Goal: Task Accomplishment & Management: Complete application form

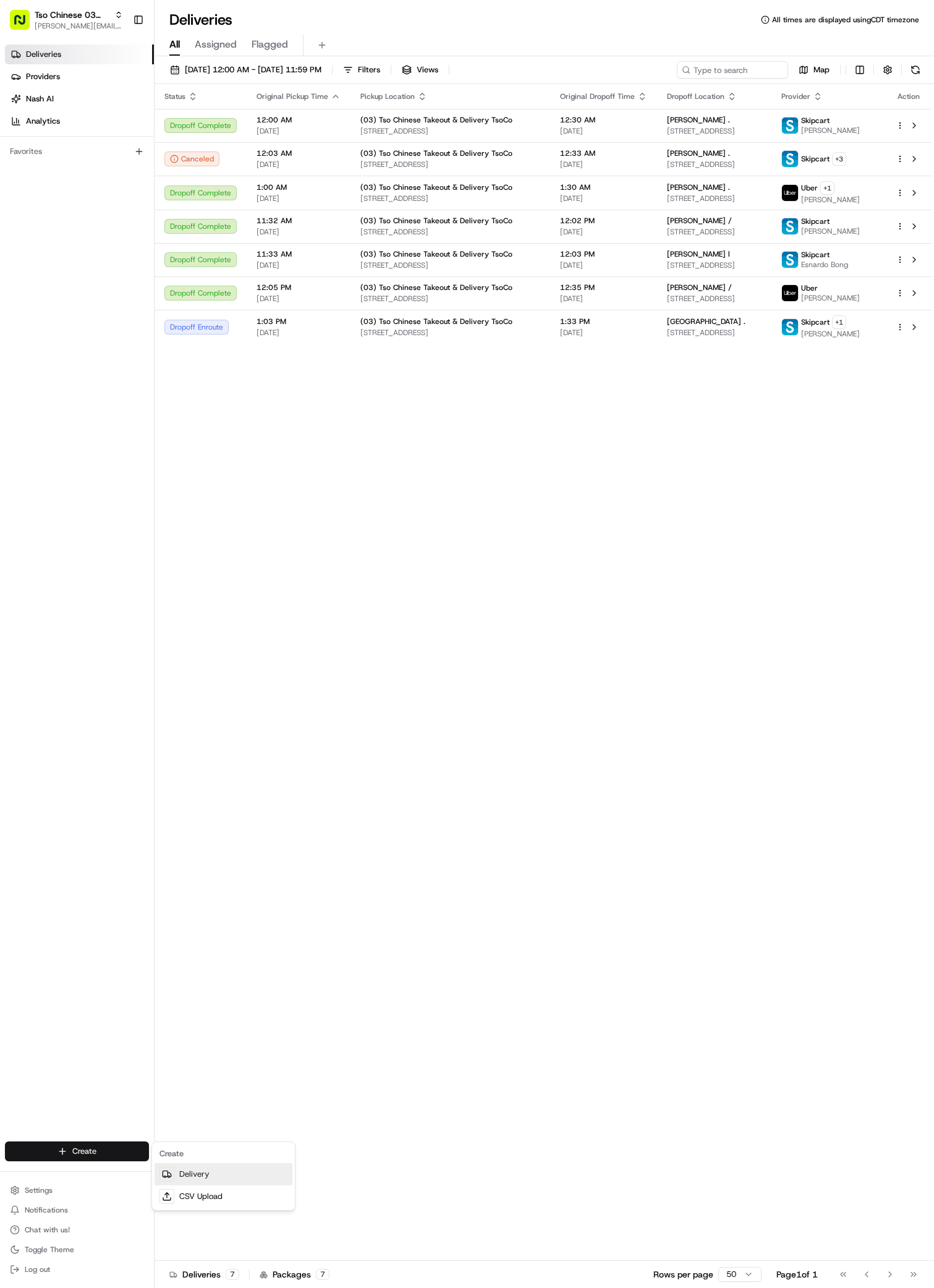
click at [181, 1184] on link "Delivery" at bounding box center [223, 1175] width 138 height 23
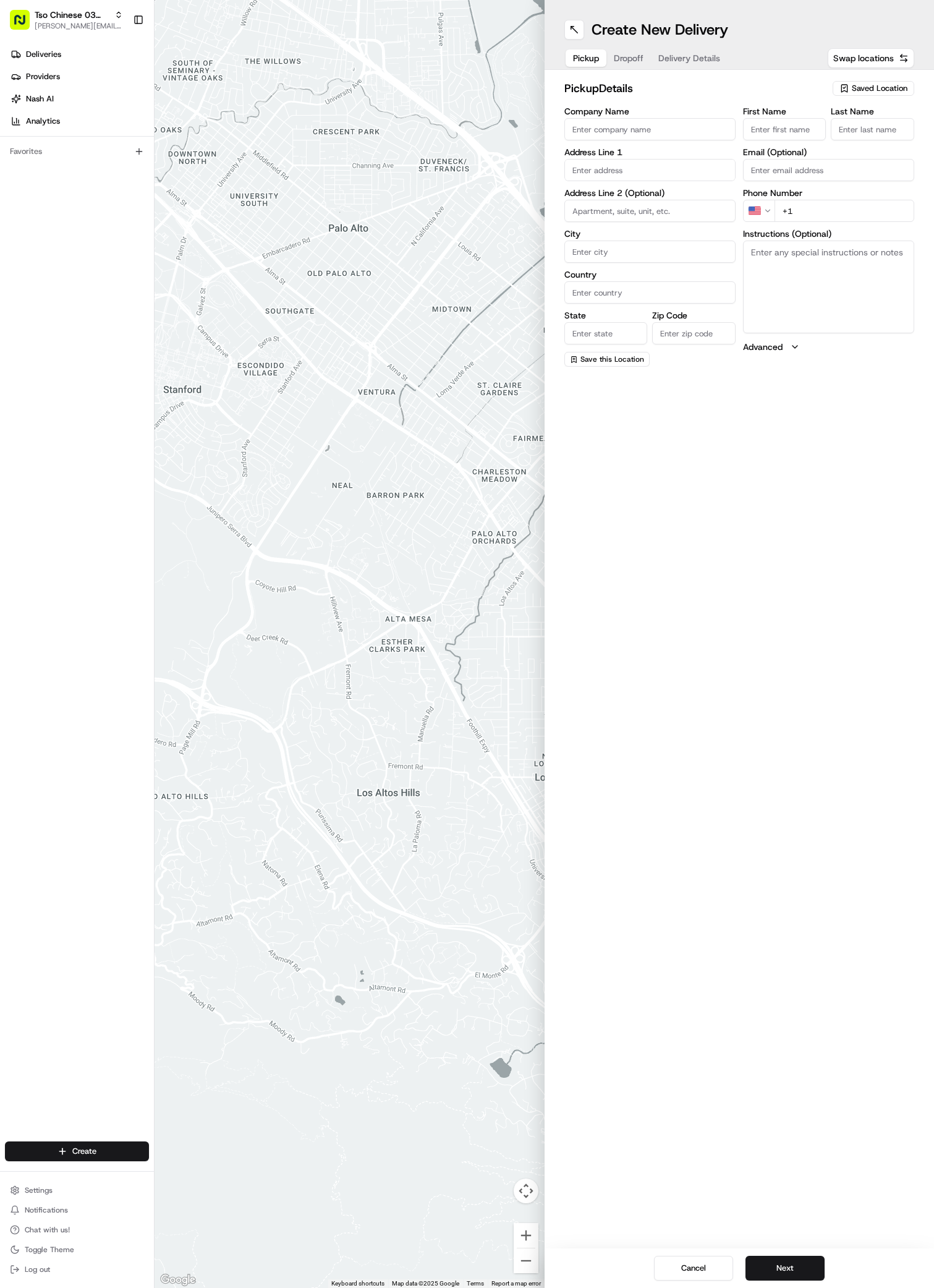
click at [879, 83] on span "Saved Location" at bounding box center [880, 88] width 56 height 11
click at [884, 126] on div "(03) Tso Chinese Takeout & Delivery TsoCo (03)" at bounding box center [845, 140] width 177 height 30
type input "(03) Tso Chinese Takeout & Delivery TsoCo"
type input "Ste F"
type input "Austin"
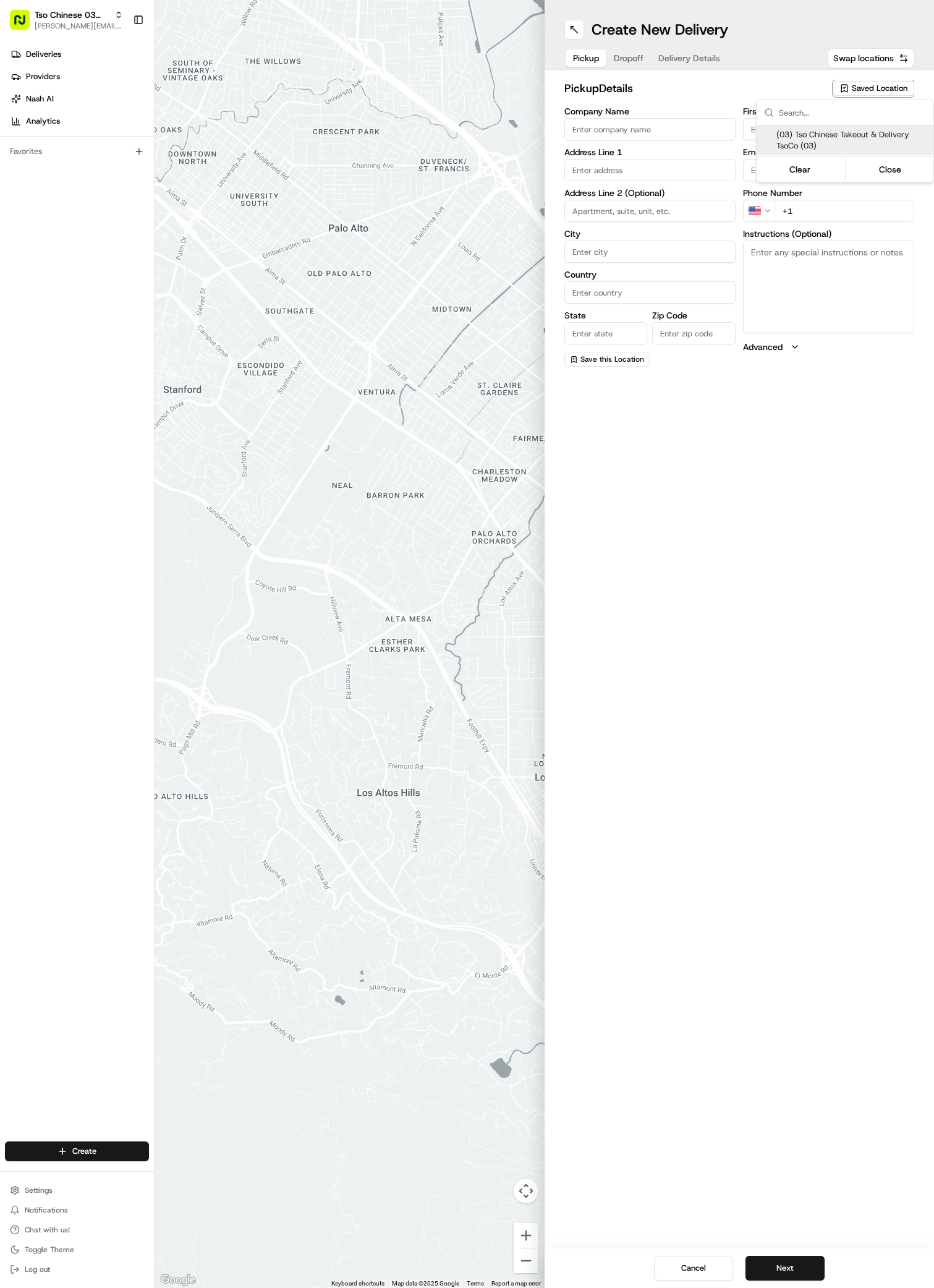
type input "US"
type input "[GEOGRAPHIC_DATA]"
type input "78704"
type input "Tso Chinese"
type input "TsoCo Manager"
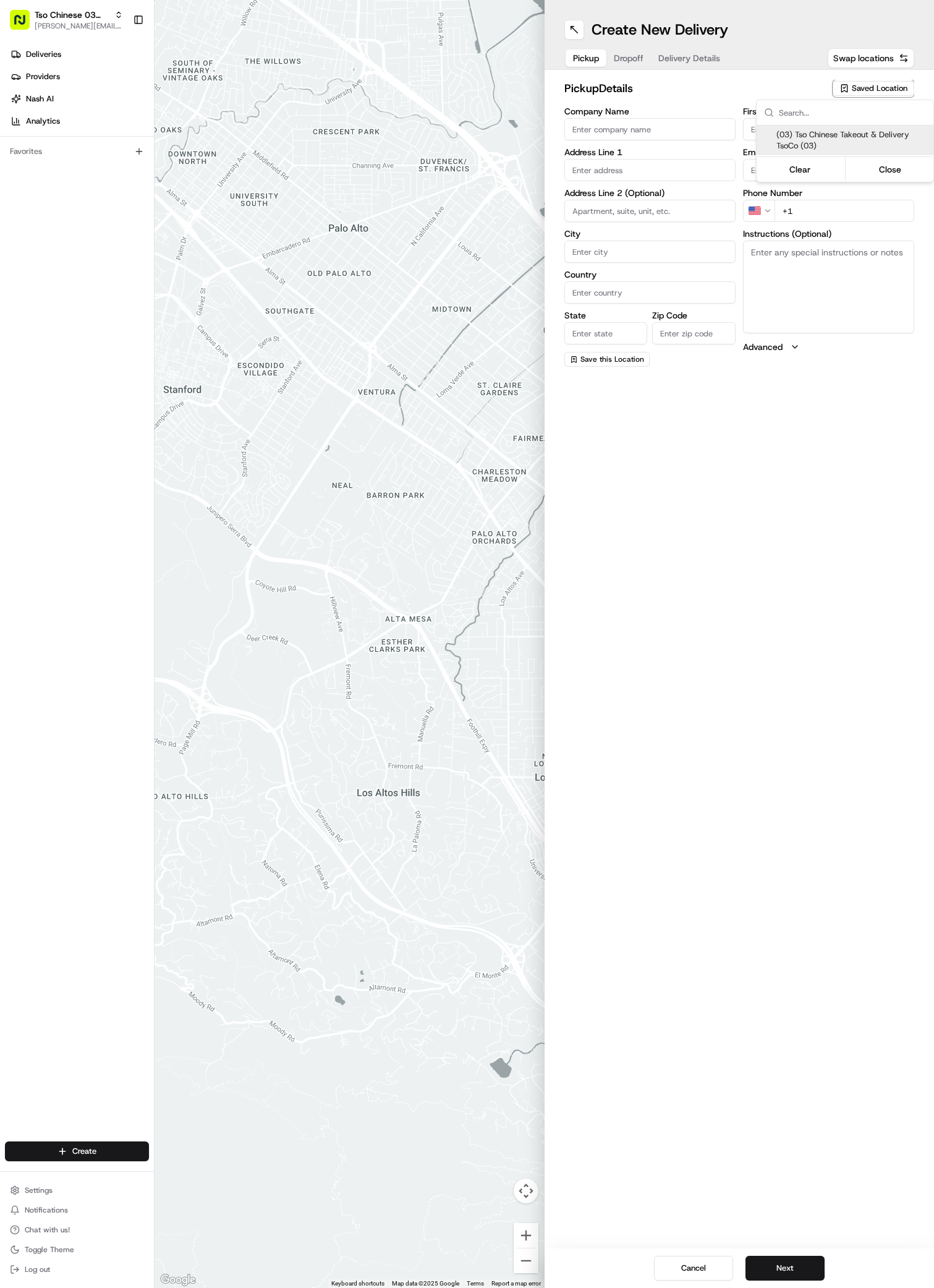
type input "[EMAIL_ADDRESS][DOMAIN_NAME]"
type input "[PHONE_NUMBER]"
type textarea "Submit a picture displaying address & food as Proof of Delivery. Envía una foto…"
type input "[STREET_ADDRESS]"
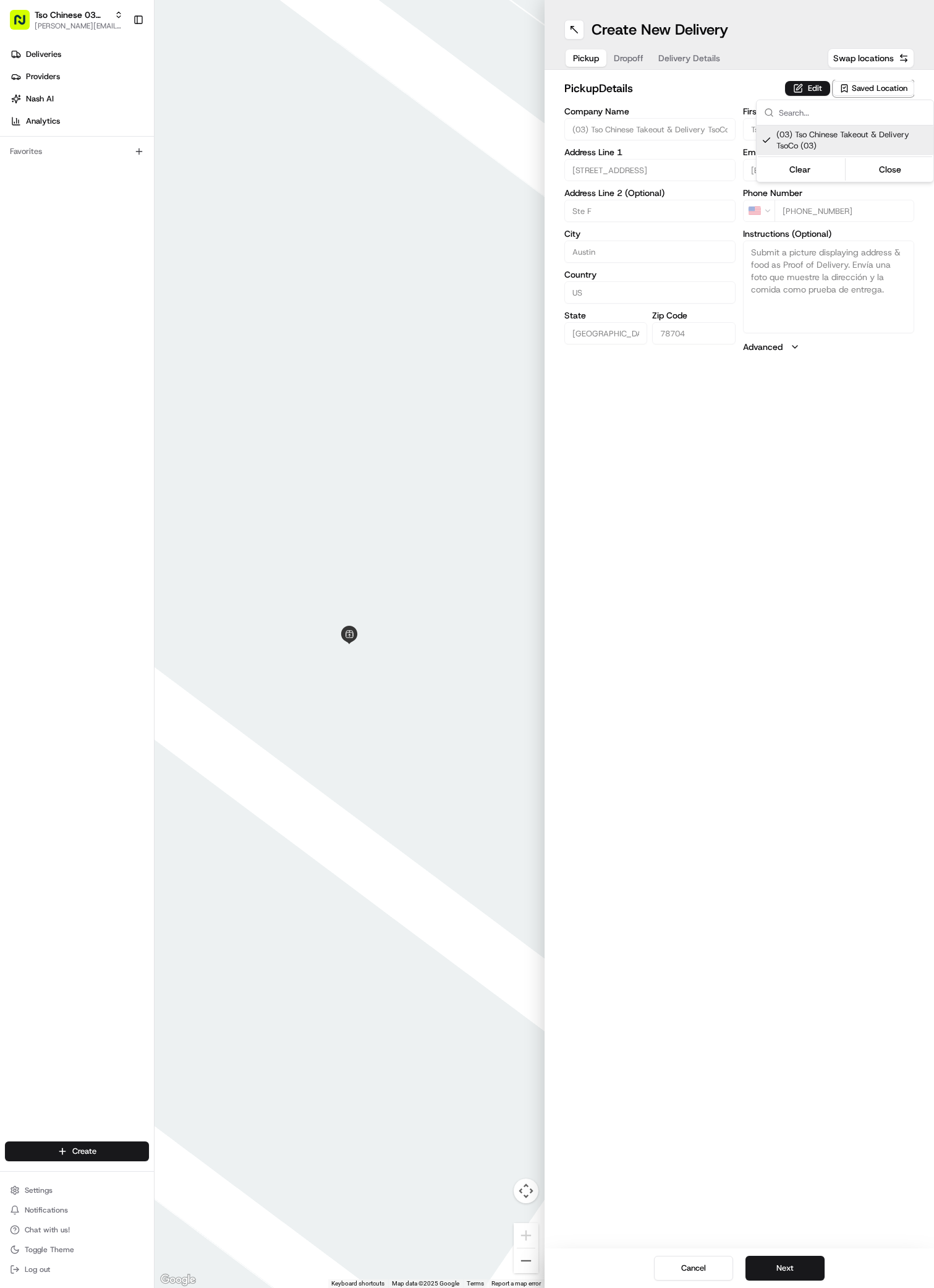
click at [776, 1265] on html "Tso Chinese 03 TsoCo [PERSON_NAME][EMAIL_ADDRESS][DOMAIN_NAME] Toggle Sidebar D…" at bounding box center [467, 644] width 934 height 1288
click at [776, 1265] on button "Next" at bounding box center [785, 1269] width 79 height 25
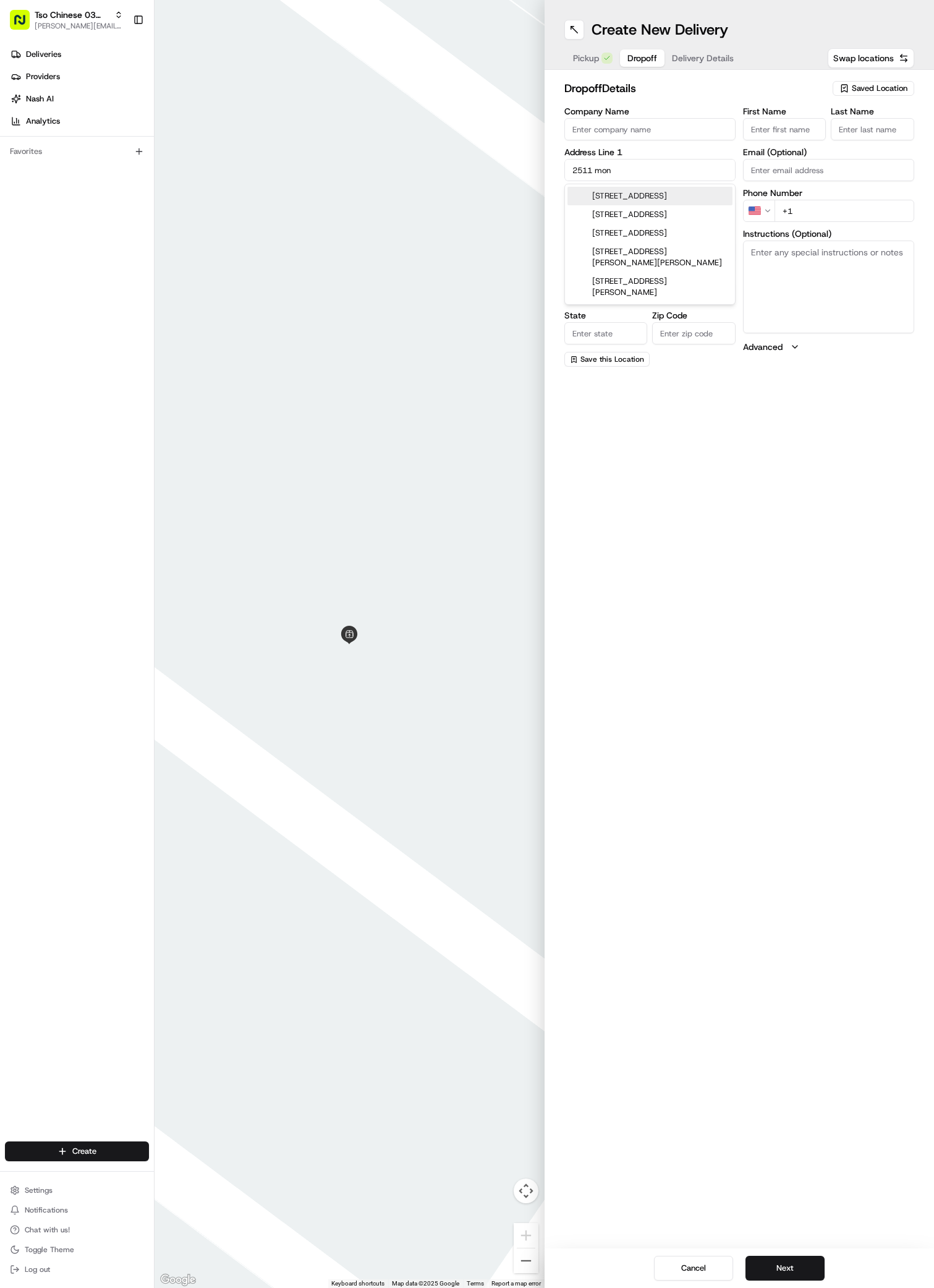
click at [679, 196] on div "[STREET_ADDRESS]" at bounding box center [650, 196] width 165 height 18
type input "[STREET_ADDRESS]"
type input "Austin"
type input "[GEOGRAPHIC_DATA]"
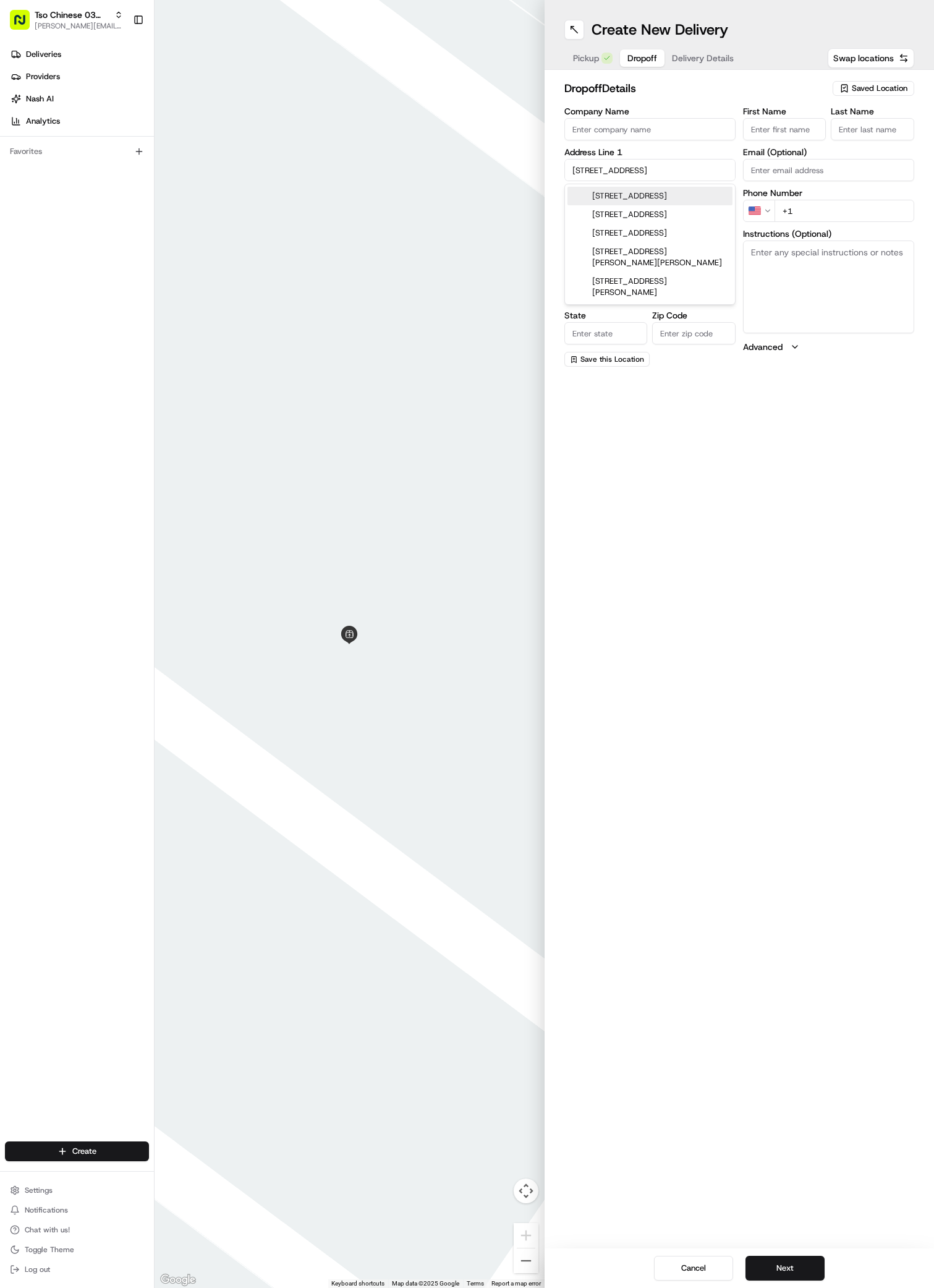
type input "78741"
type input "[STREET_ADDRESS]"
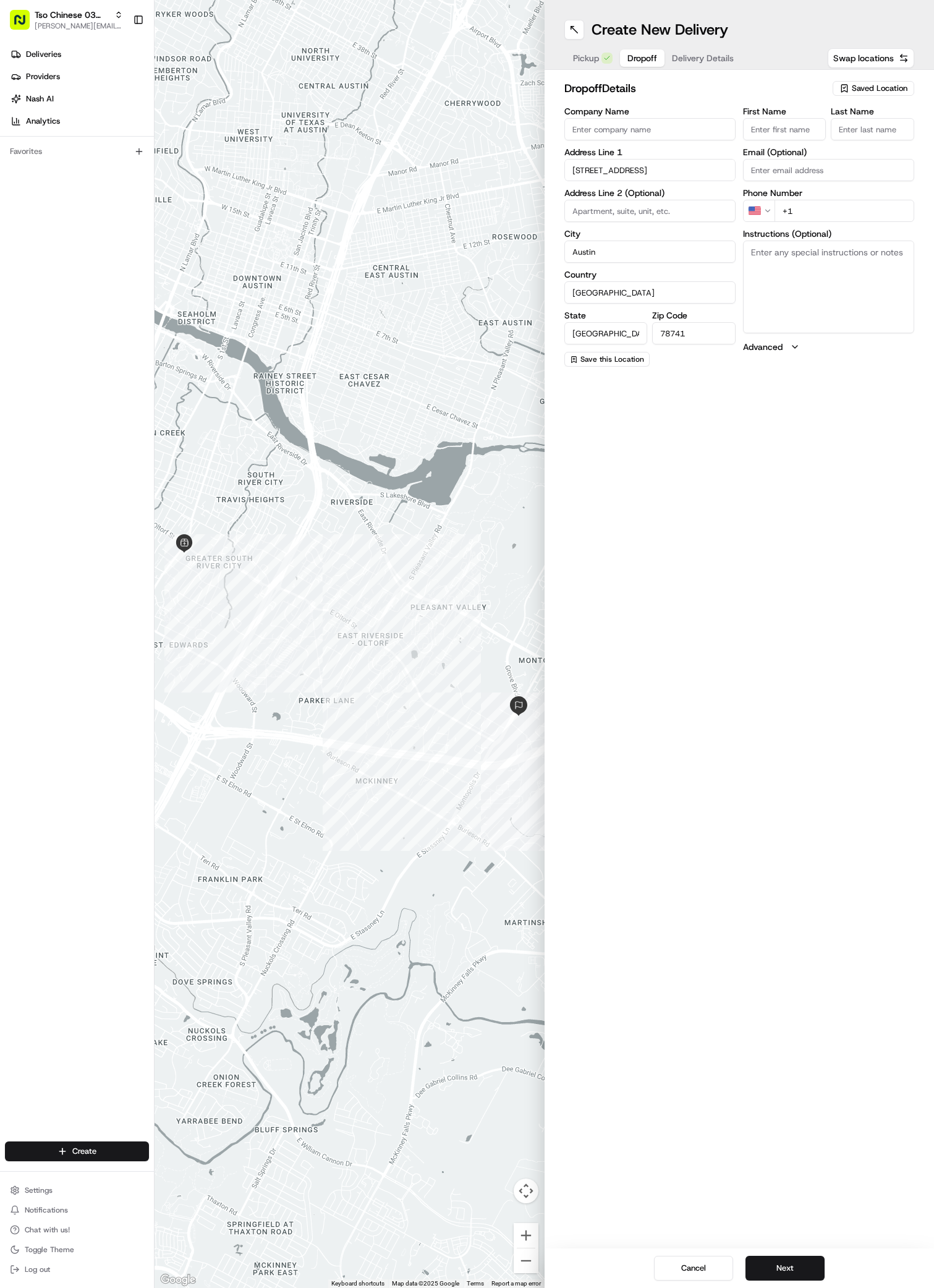
paste input "[PERSON_NAME]"
type input "[PERSON_NAME]"
type input ";"
click at [828, 214] on div "Phone Number US +1" at bounding box center [828, 219] width 171 height 33
type input "[PHONE_NUMBER]"
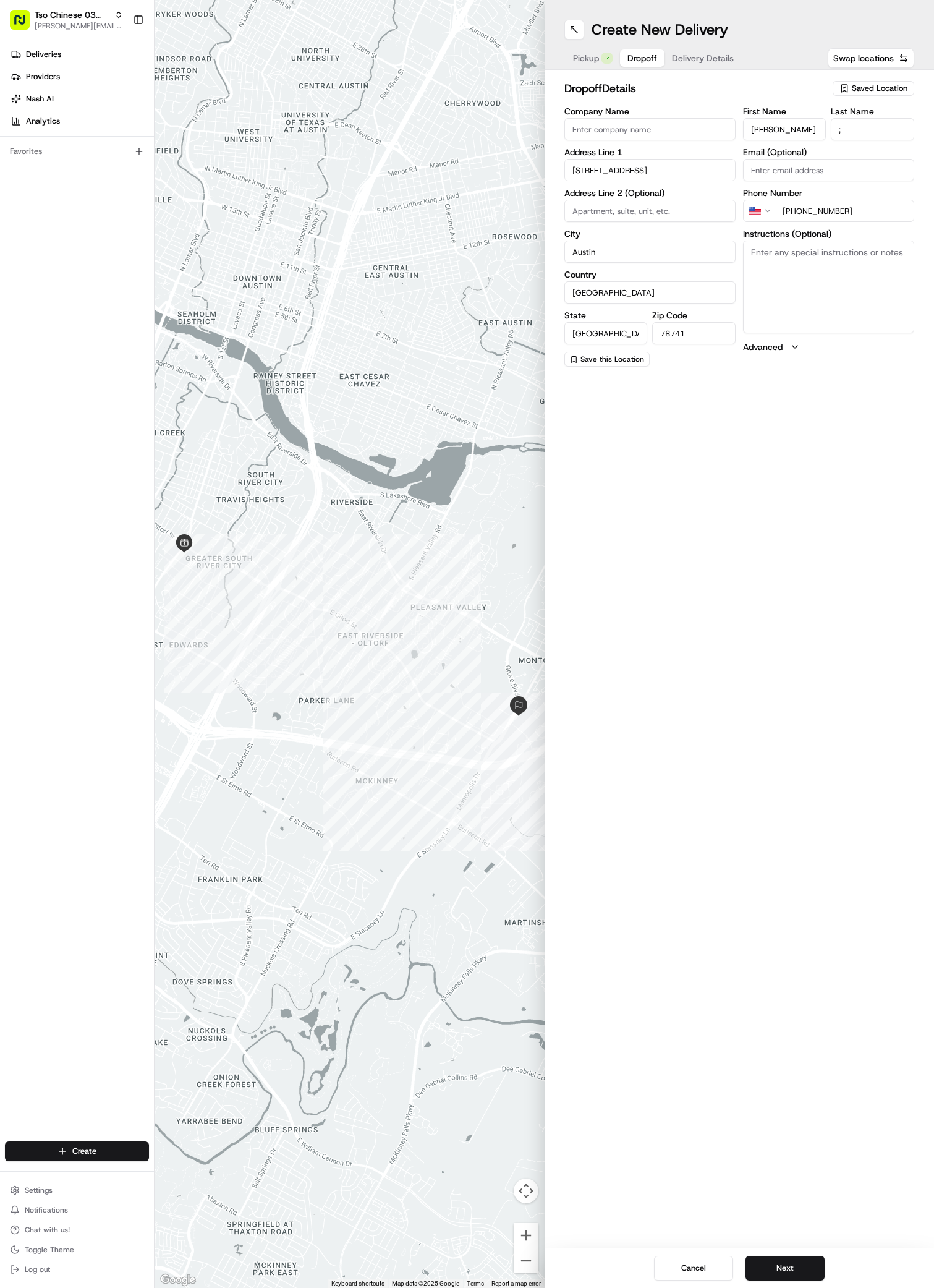
click at [854, 254] on textarea "Instructions (Optional)" at bounding box center [828, 286] width 171 height 93
paste textarea "The Monroe"
type textarea "The Monroe 337 3rd floor"
click at [781, 1276] on button "Next" at bounding box center [785, 1269] width 79 height 25
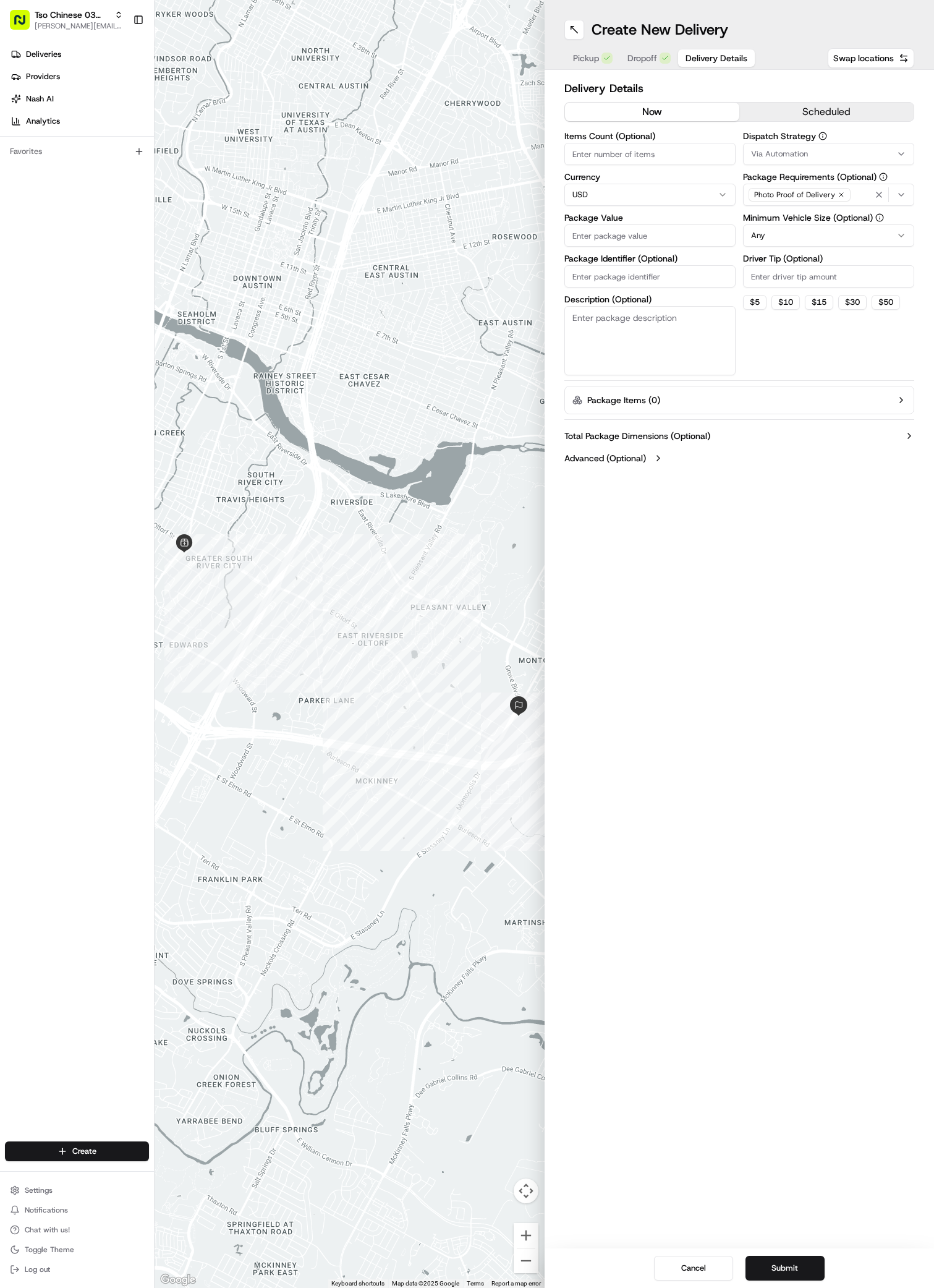
click at [781, 154] on span "Via Automation" at bounding box center [780, 153] width 57 height 11
click at [791, 221] on span "TsoCo Strategy" at bounding box center [840, 221] width 152 height 11
click at [781, 386] on html "Tso Chinese 03 TsoCo [PERSON_NAME][EMAIL_ADDRESS][DOMAIN_NAME] Toggle Sidebar D…" at bounding box center [467, 644] width 934 height 1288
click at [781, 275] on input "Driver Tip (Optional)" at bounding box center [828, 276] width 171 height 23
type input "2"
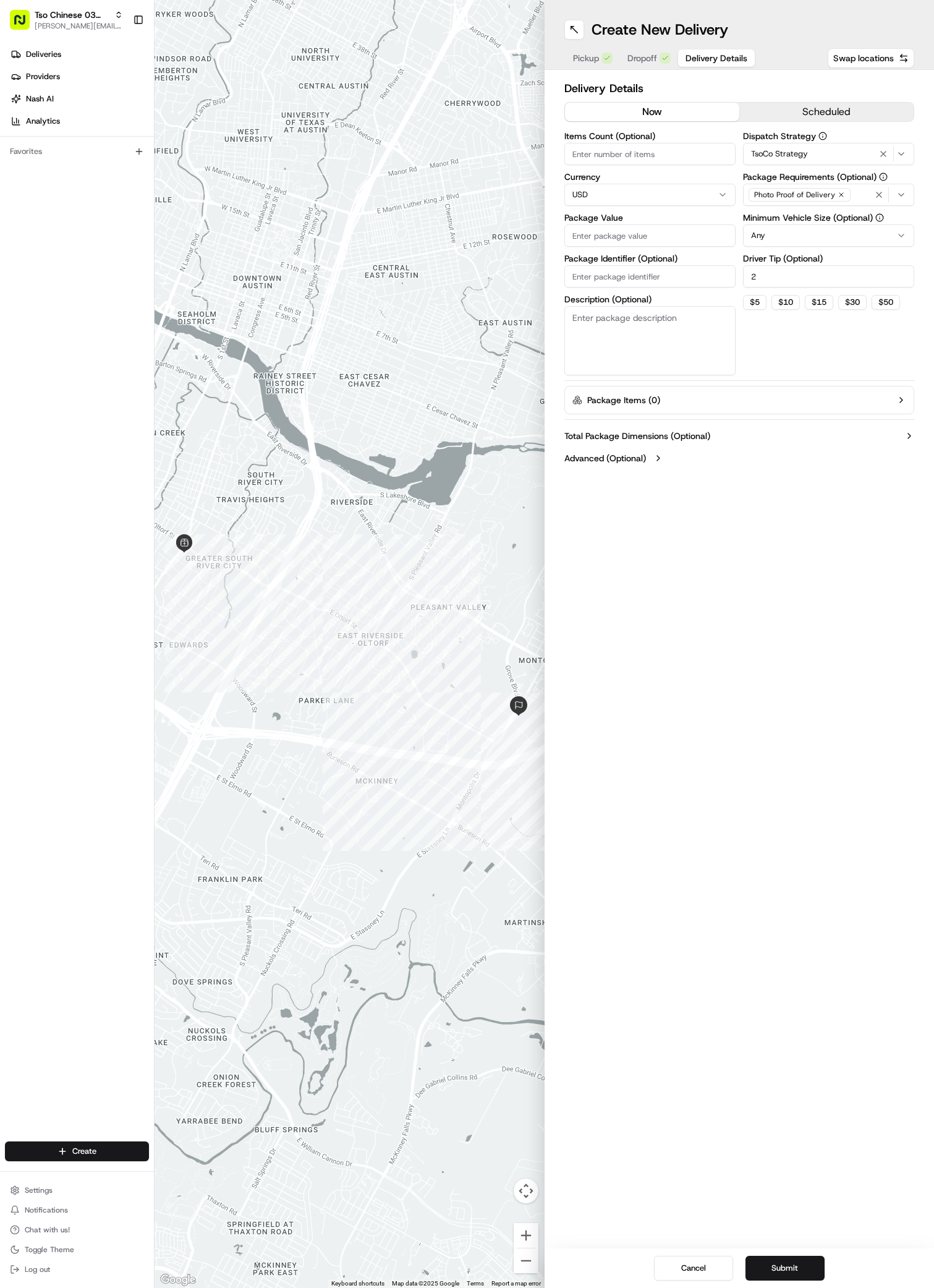
click at [665, 231] on input "Package Value" at bounding box center [650, 235] width 171 height 23
type input "27.82"
click at [618, 278] on input "Package Identifier (Optional)" at bounding box center [650, 276] width 171 height 23
paste input "2PU4AQJ"
type input "2PU4AQJ"
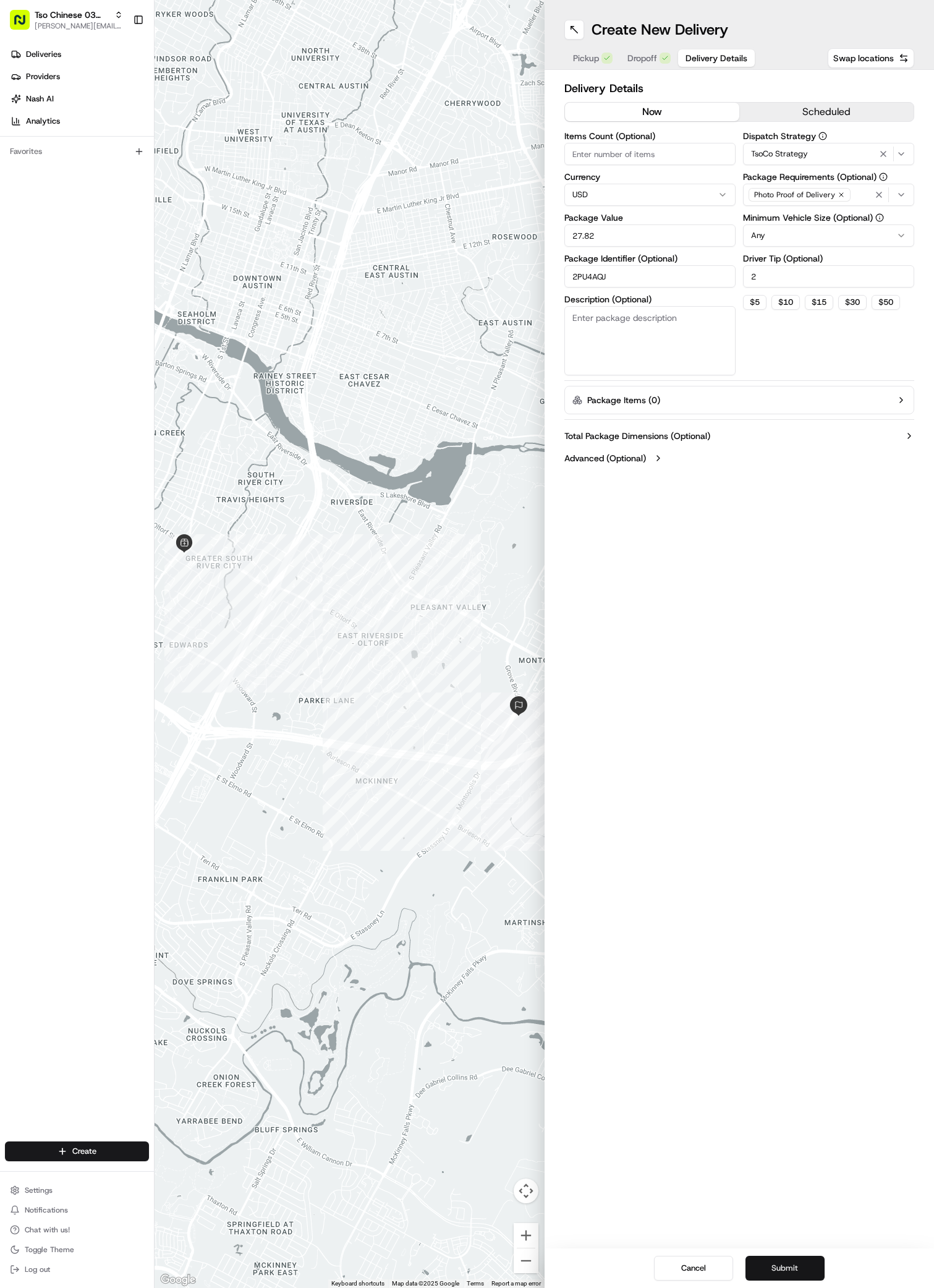
click at [766, 1265] on button "Submit" at bounding box center [785, 1269] width 79 height 25
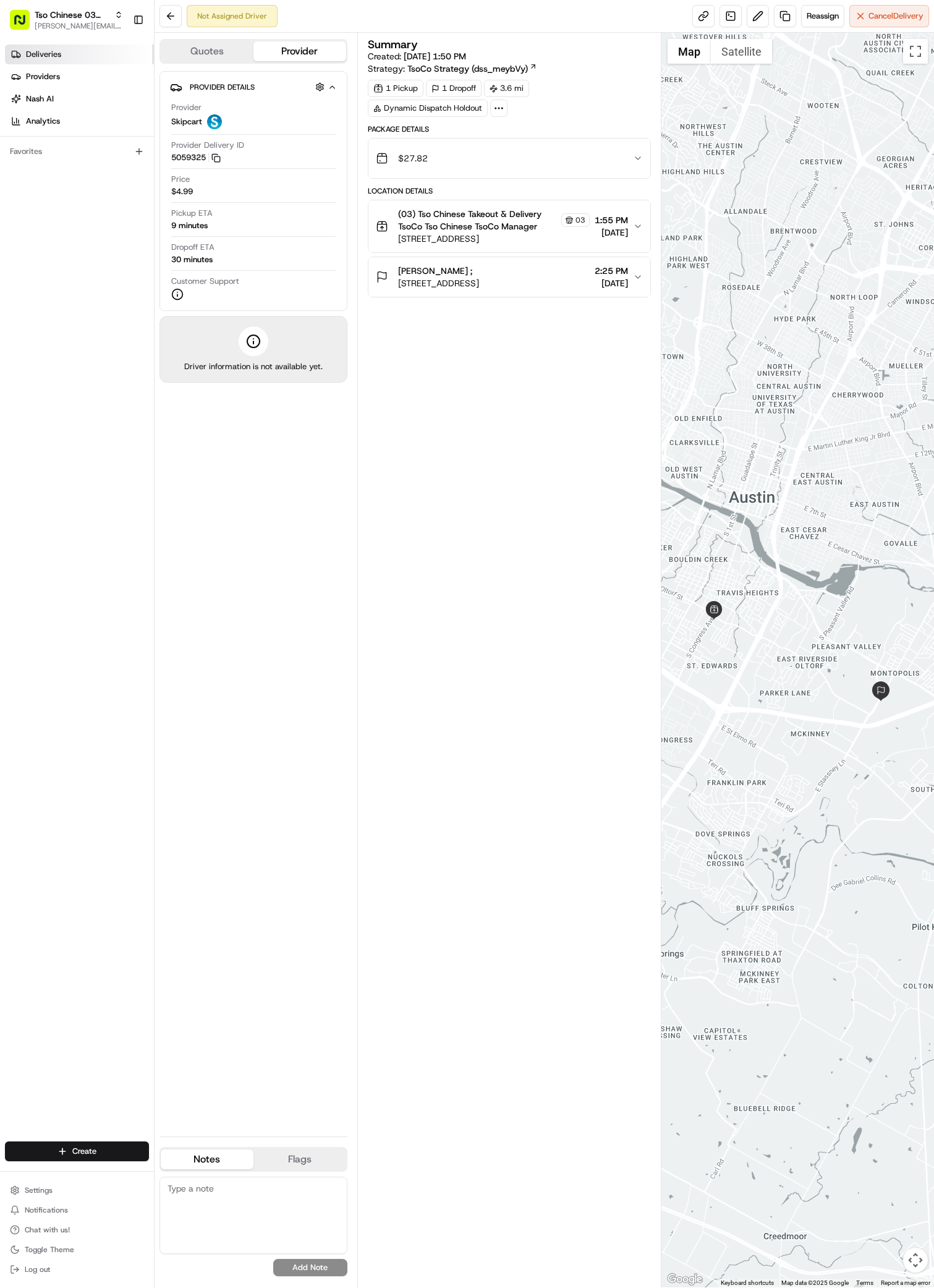
click at [49, 55] on span "Deliveries" at bounding box center [43, 54] width 35 height 11
